Goal: Navigation & Orientation: Understand site structure

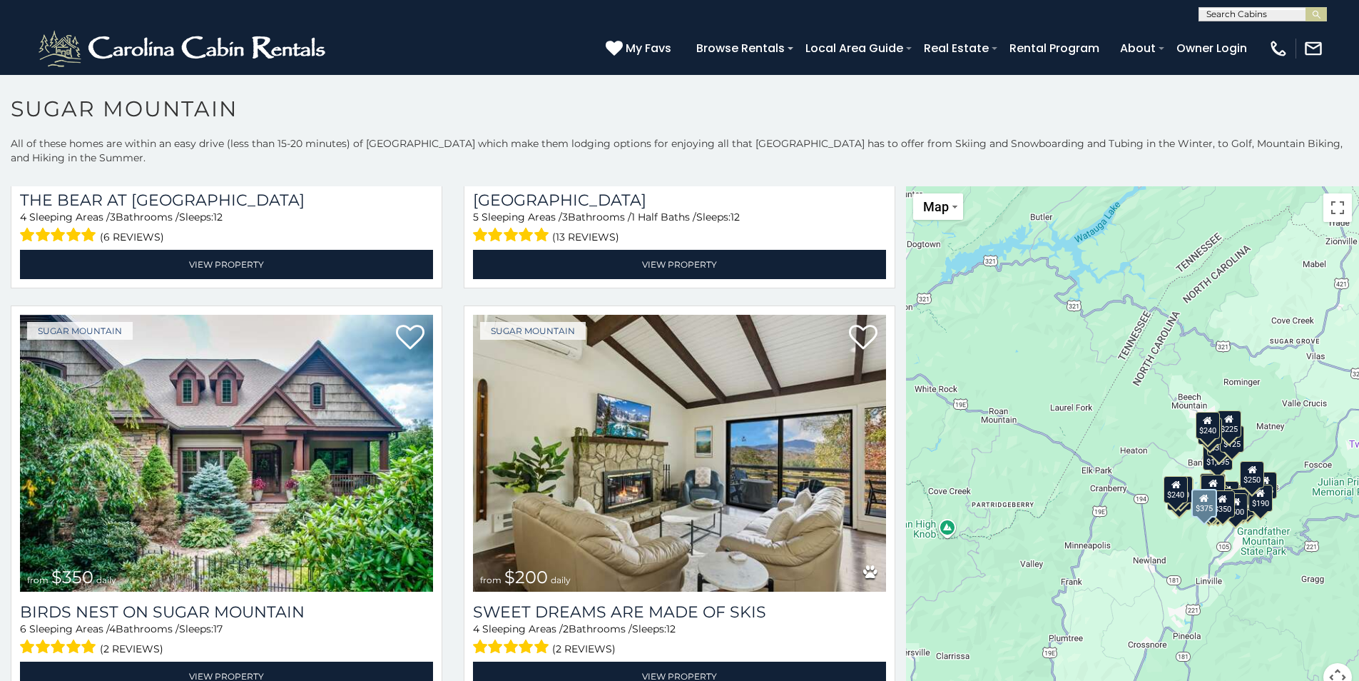
scroll to position [357, 0]
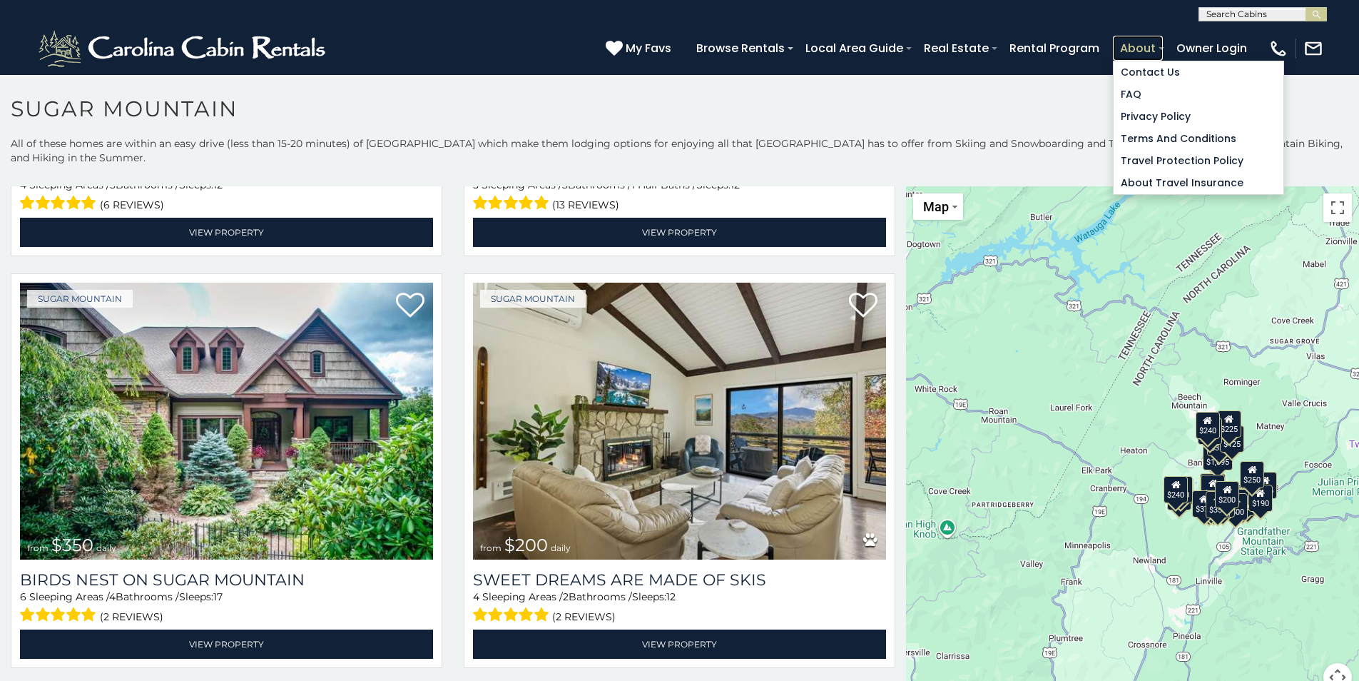
click at [1149, 44] on link "About" at bounding box center [1138, 48] width 50 height 25
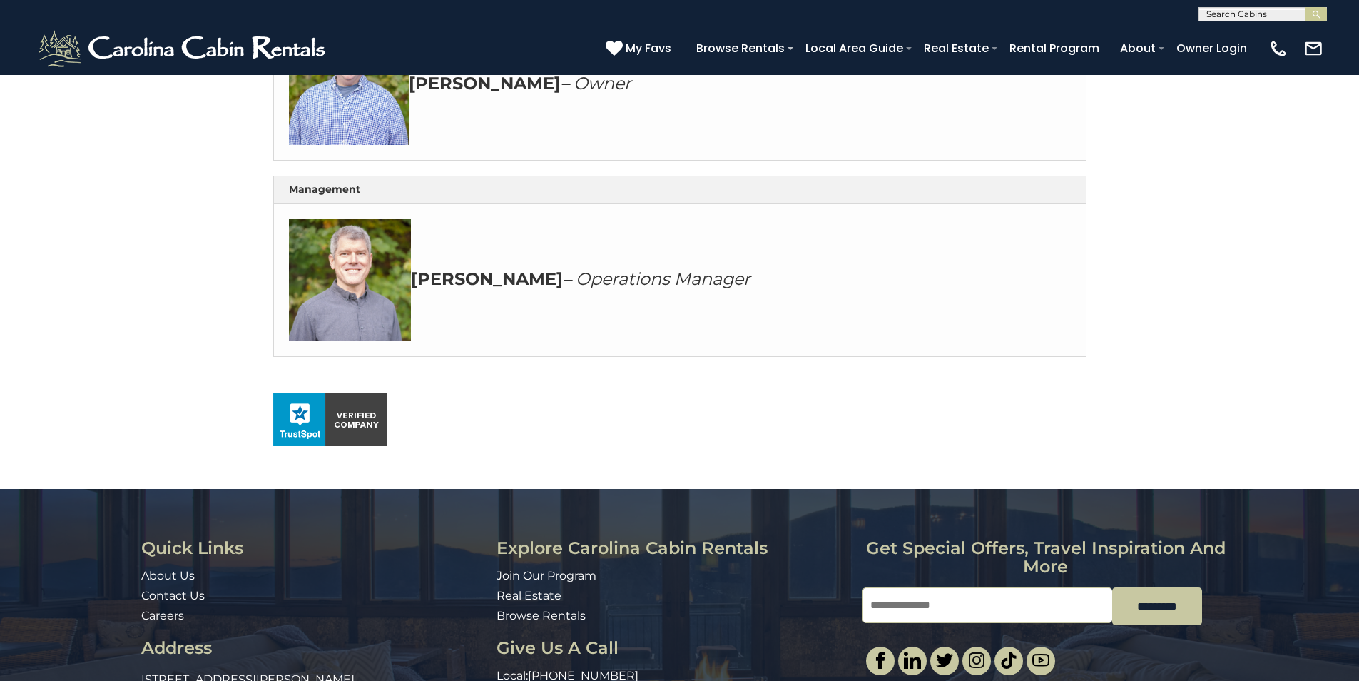
scroll to position [856, 0]
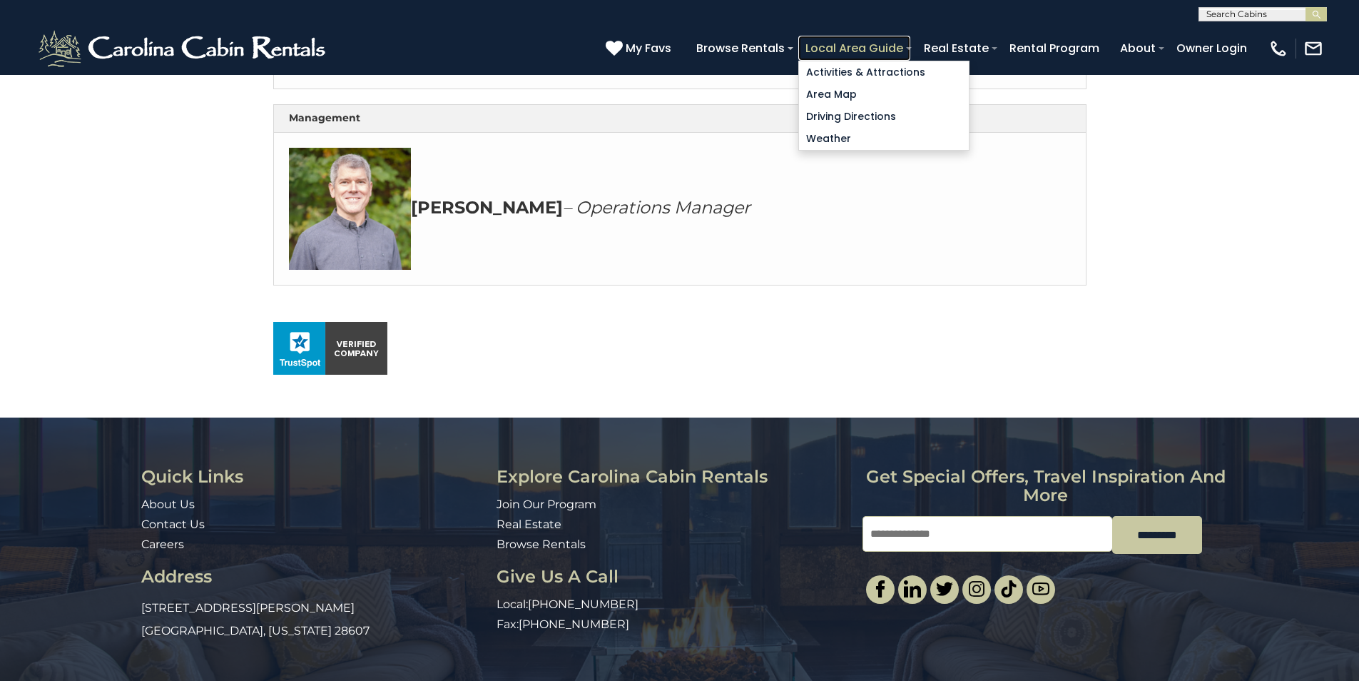
click at [890, 53] on link "Local Area Guide" at bounding box center [854, 48] width 112 height 25
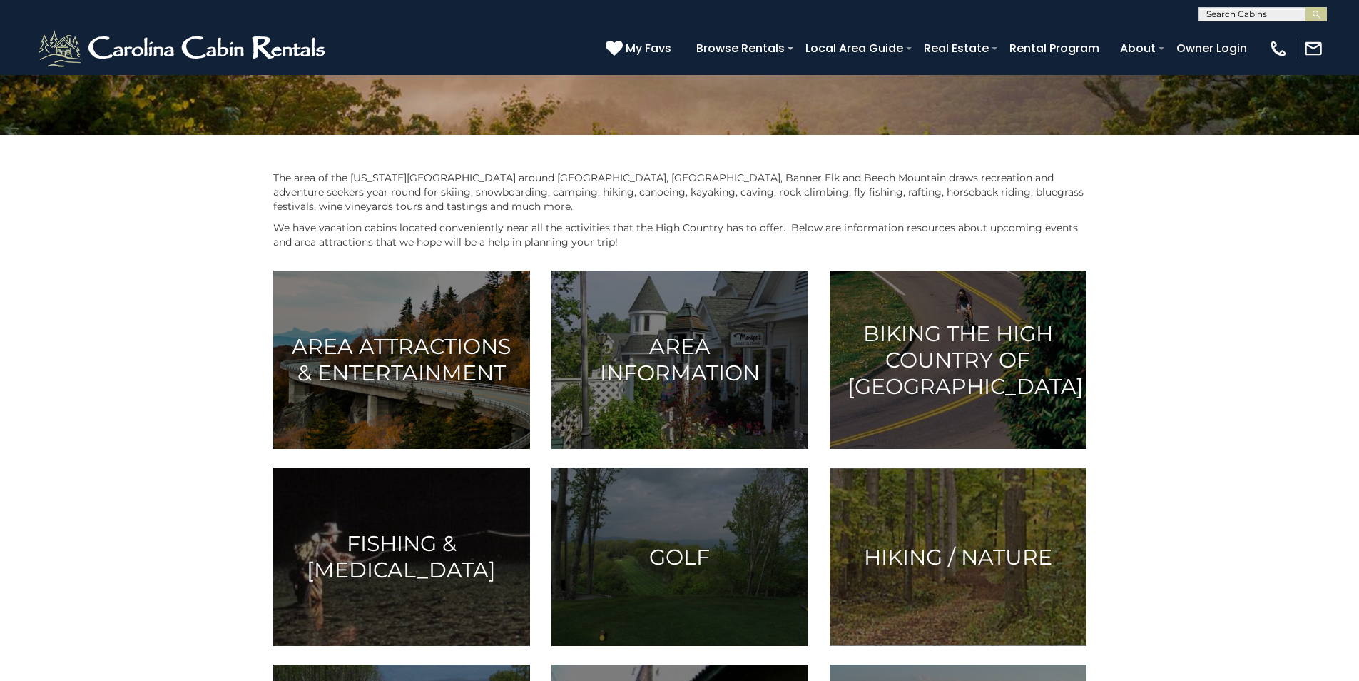
scroll to position [214, 0]
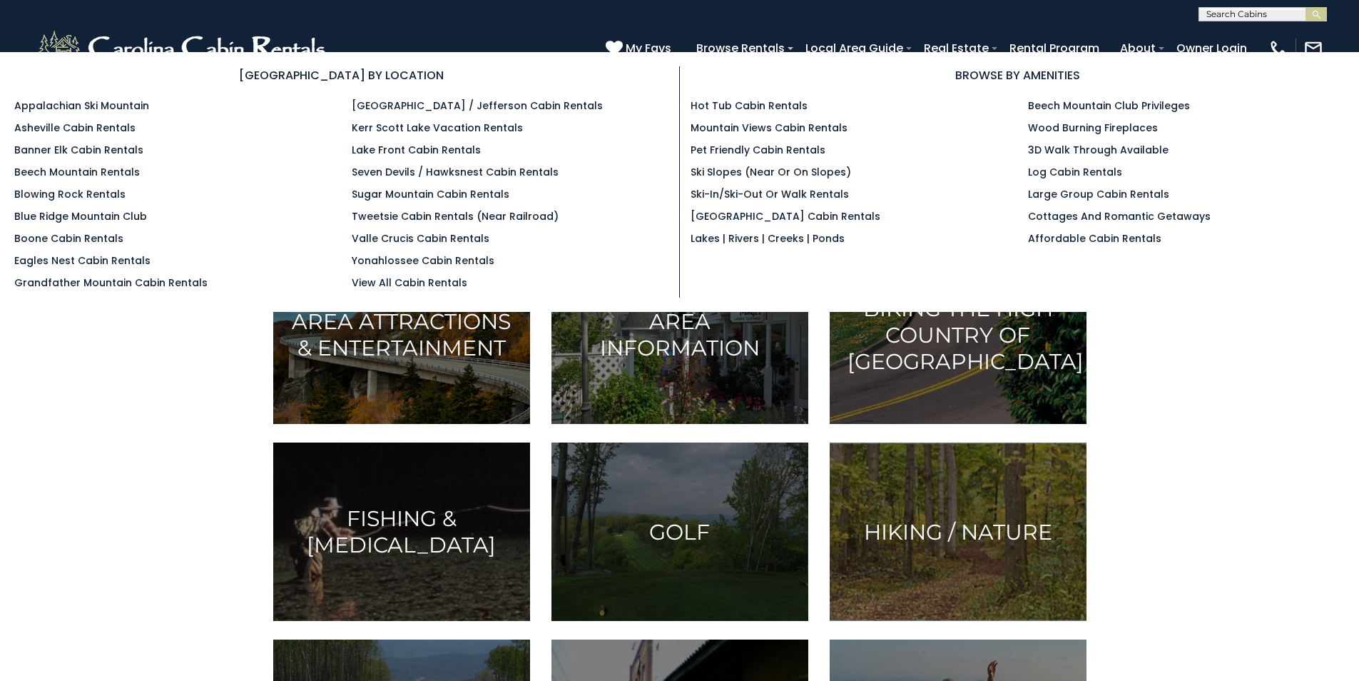
click at [705, 56] on section "BROWSE BY LOCATION Appalachian Ski Mountain Asheville Cabin Rentals Banner Elk …" at bounding box center [679, 182] width 1359 height 260
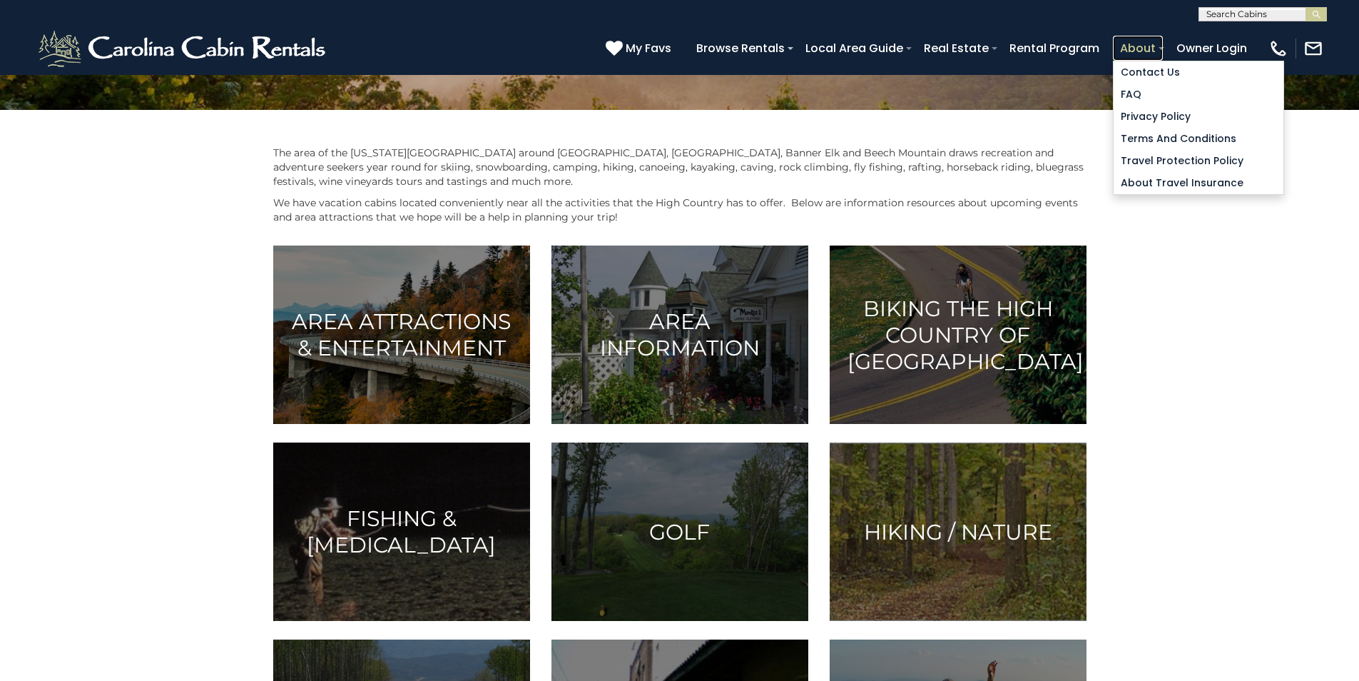
click at [1149, 46] on link "About" at bounding box center [1138, 48] width 50 height 25
